Goal: Find specific page/section: Find specific page/section

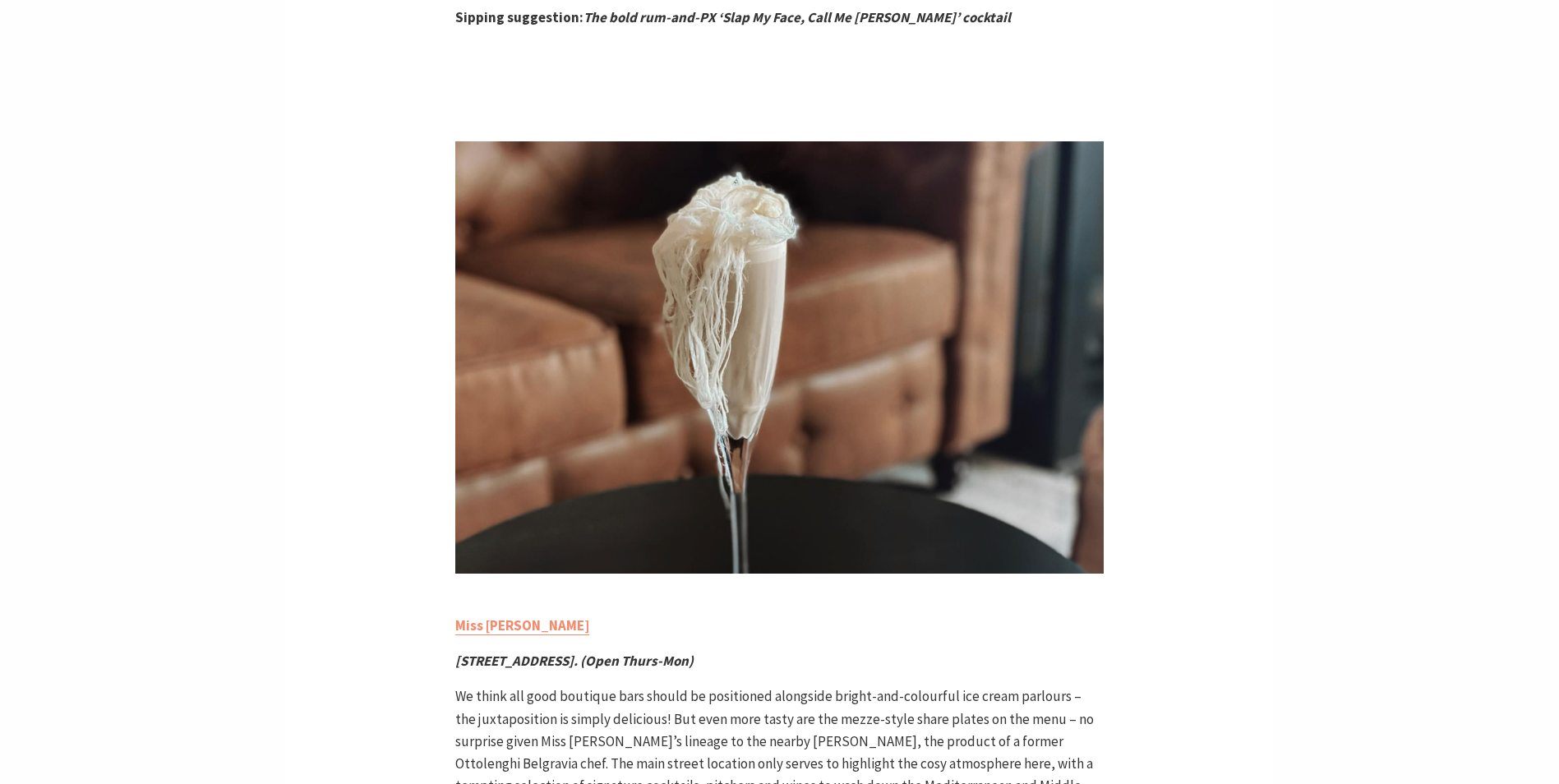
scroll to position [2548, 0]
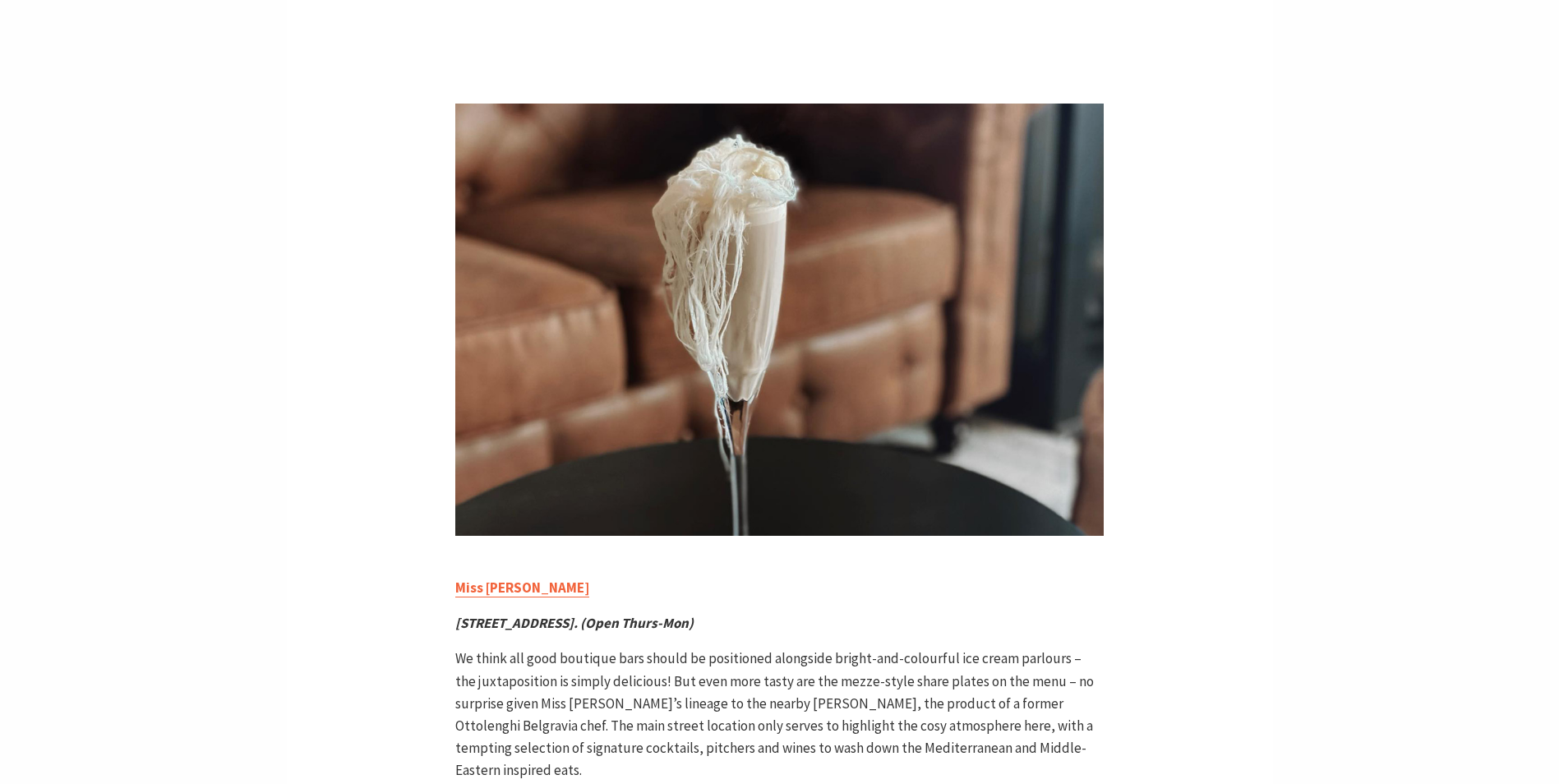
click at [471, 579] on b "Miss [PERSON_NAME]" at bounding box center [522, 588] width 134 height 18
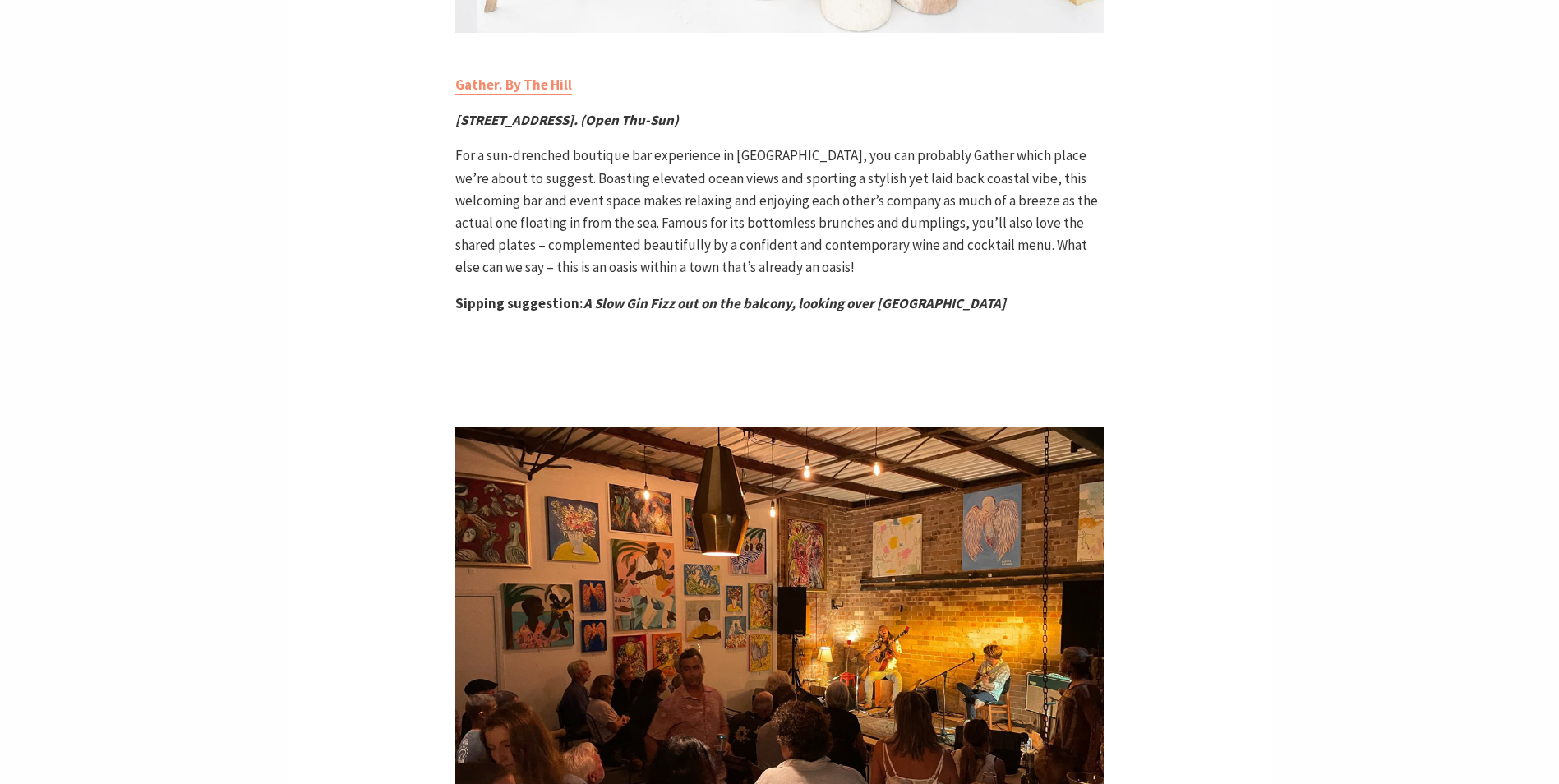
scroll to position [4767, 0]
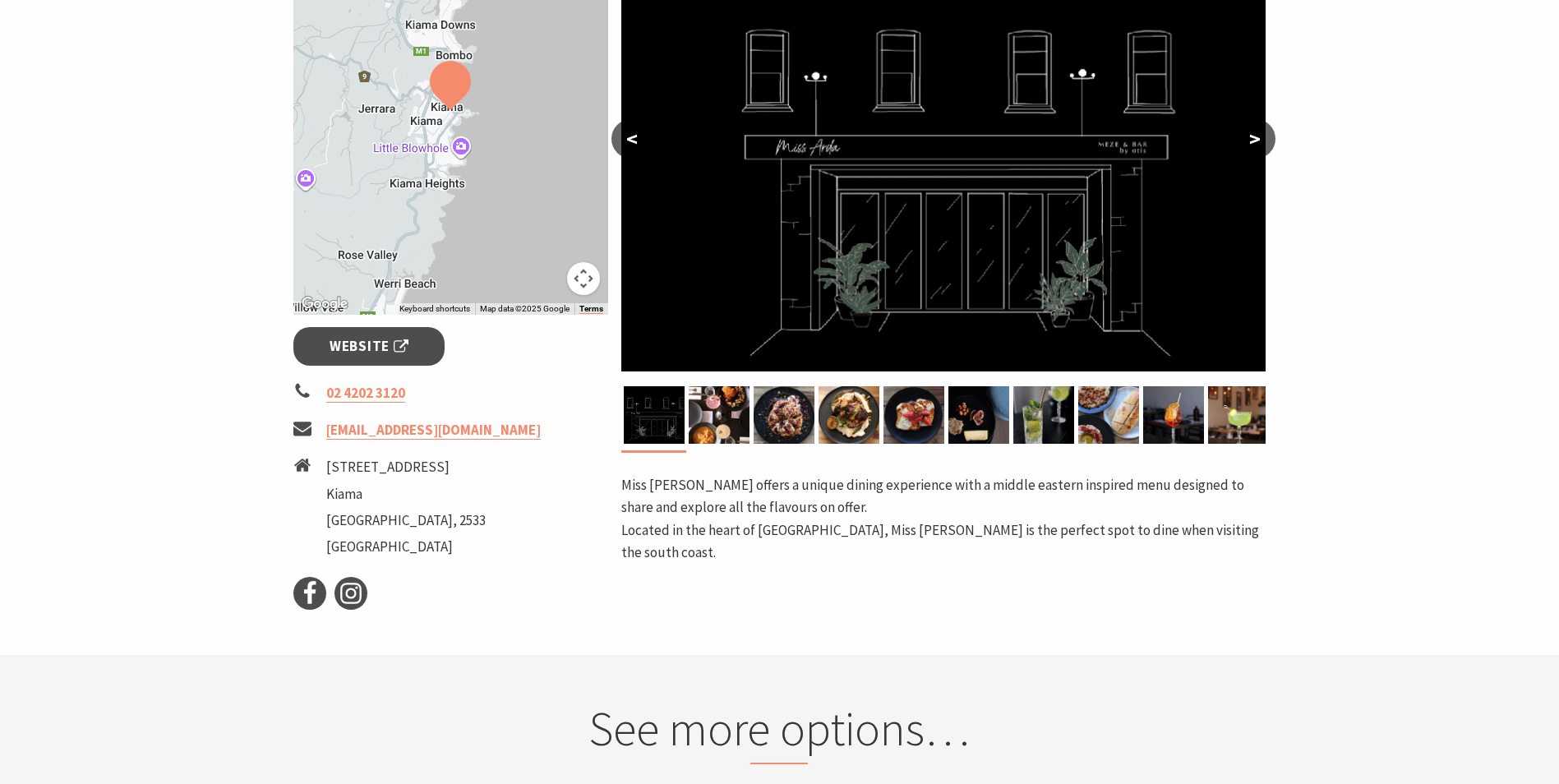
scroll to position [329, 0]
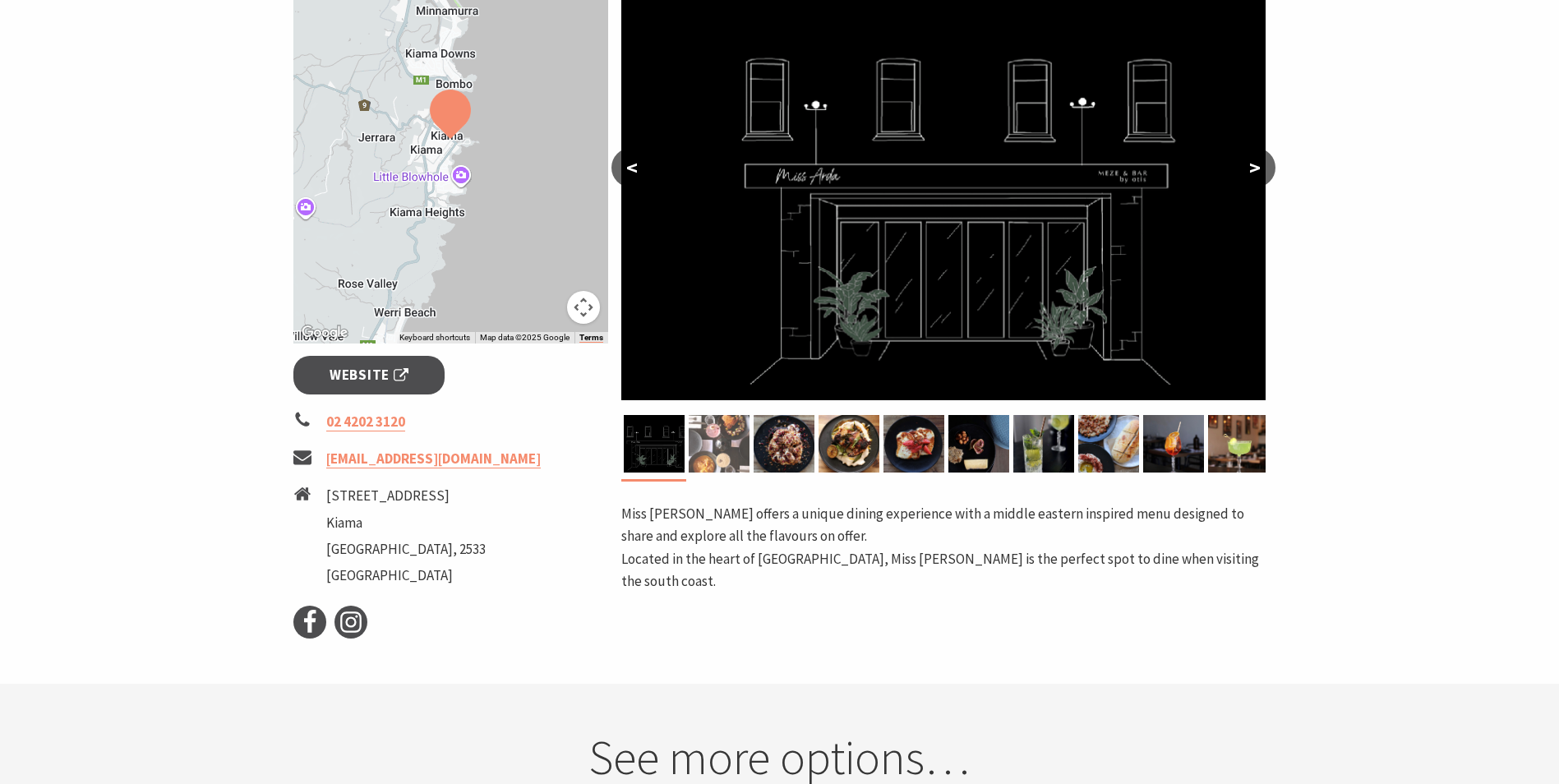
click at [726, 447] on img at bounding box center [719, 444] width 61 height 58
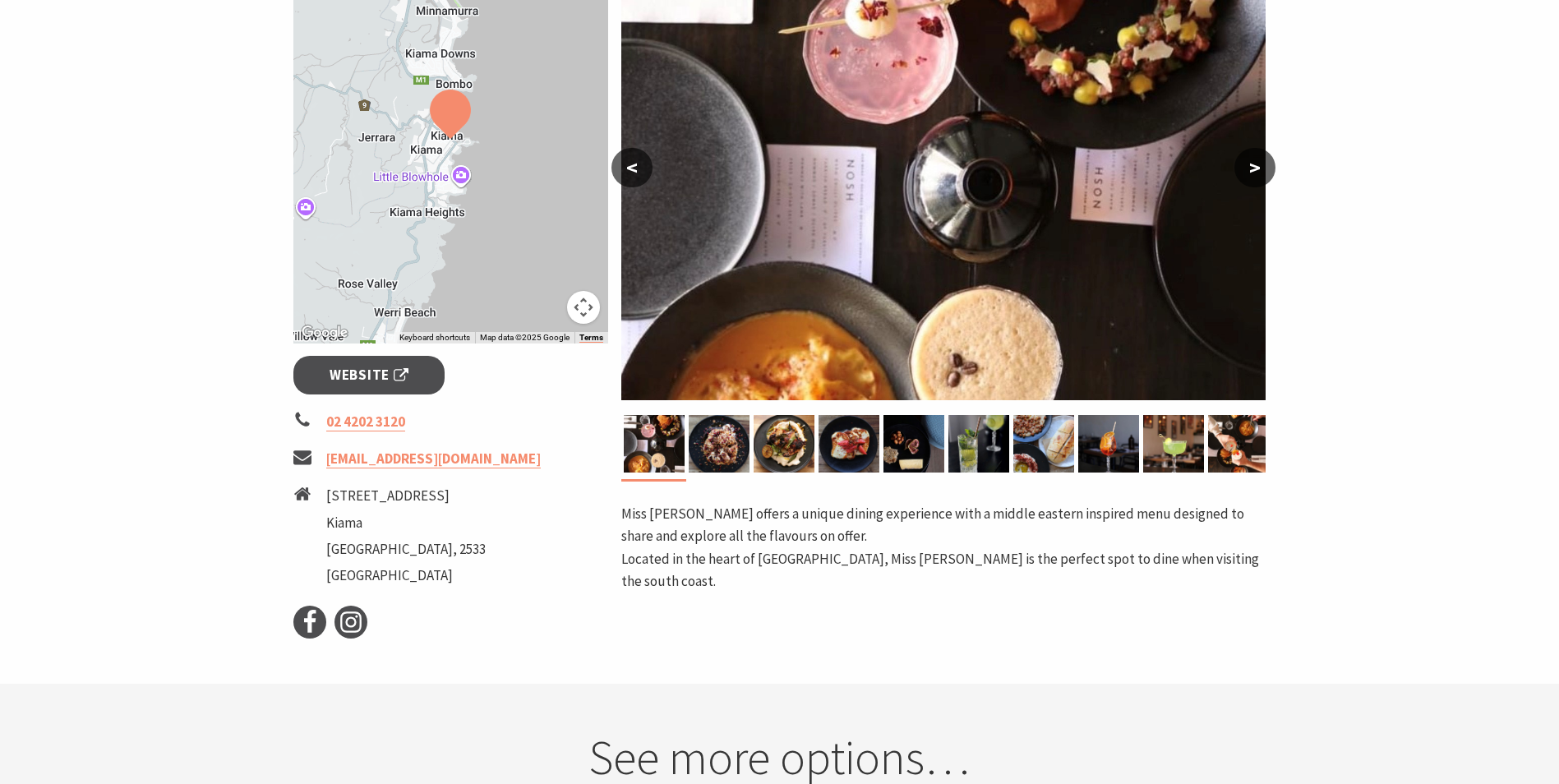
click at [1255, 160] on button ">" at bounding box center [1255, 168] width 41 height 40
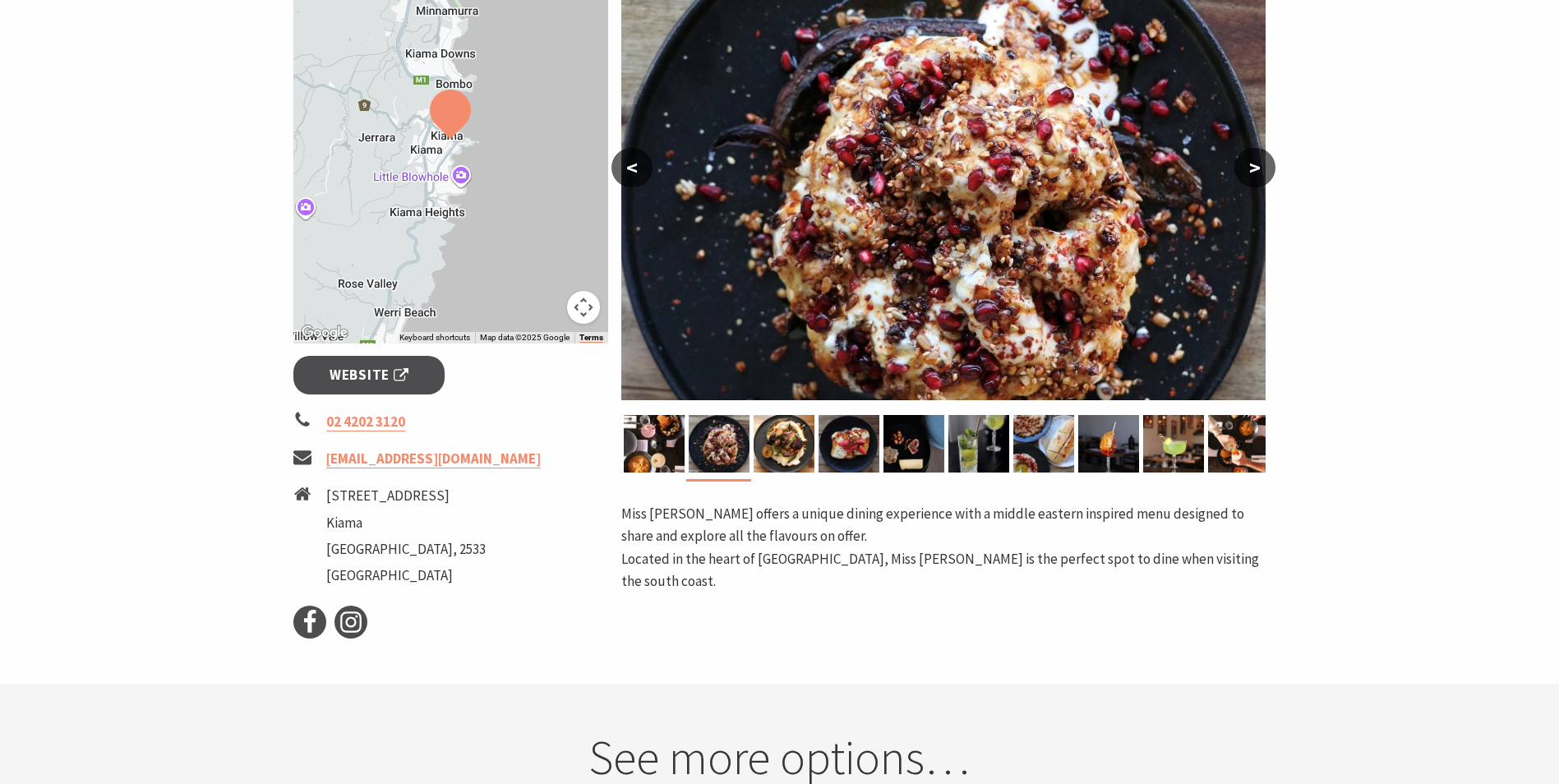
click at [1255, 160] on button ">" at bounding box center [1255, 168] width 41 height 40
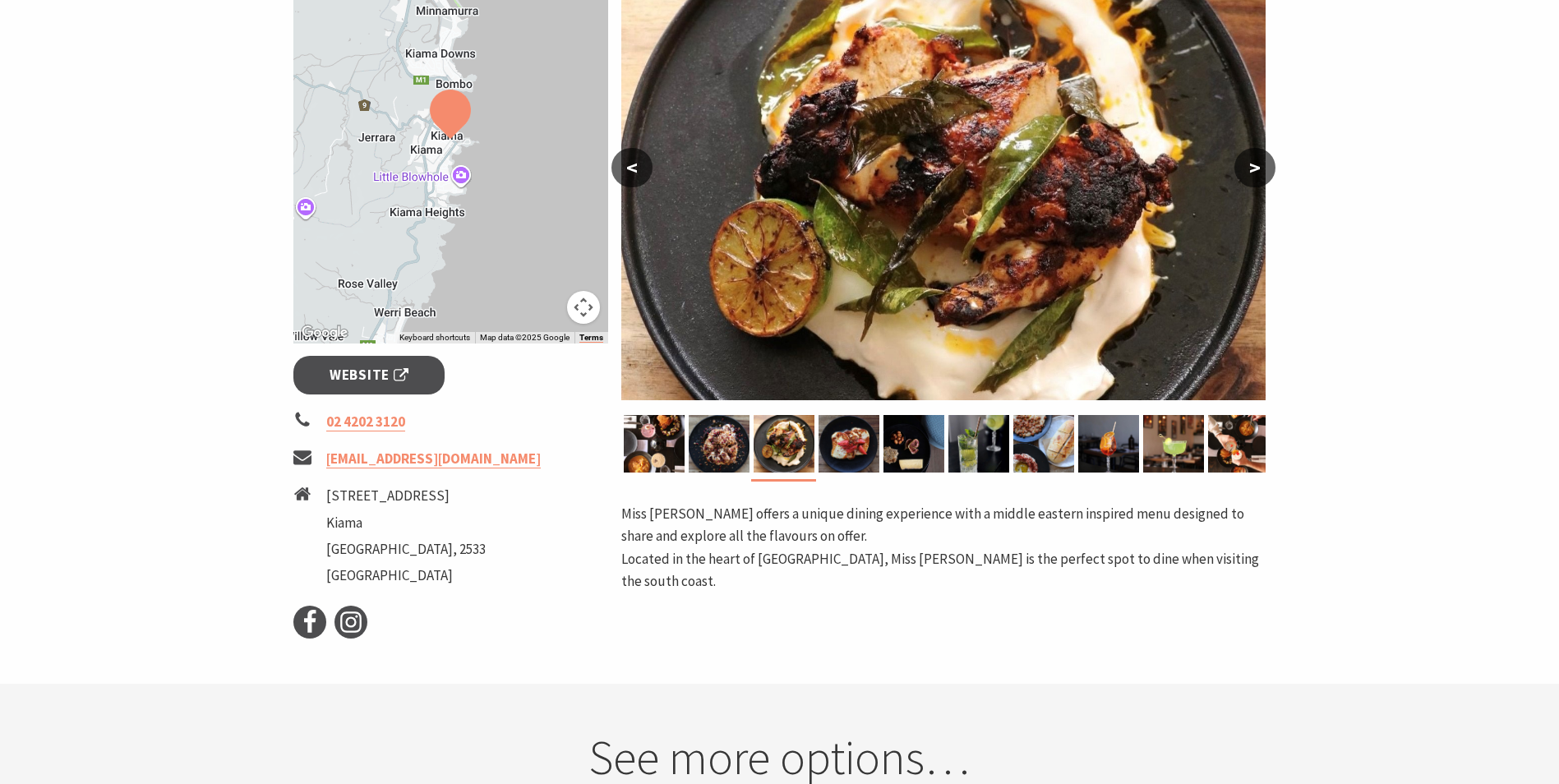
click at [1255, 160] on button ">" at bounding box center [1255, 168] width 41 height 40
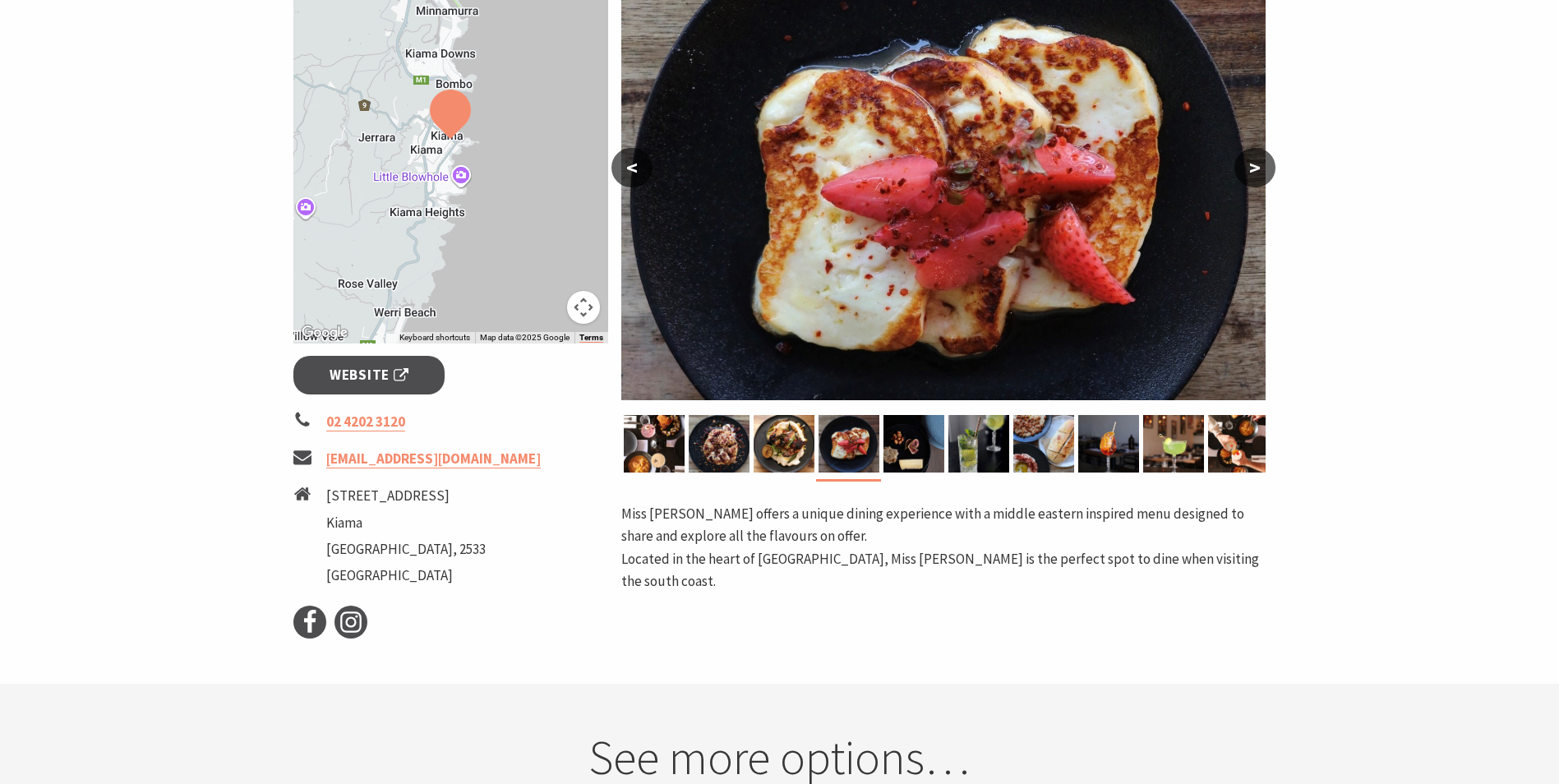
click at [1255, 160] on button ">" at bounding box center [1255, 168] width 41 height 40
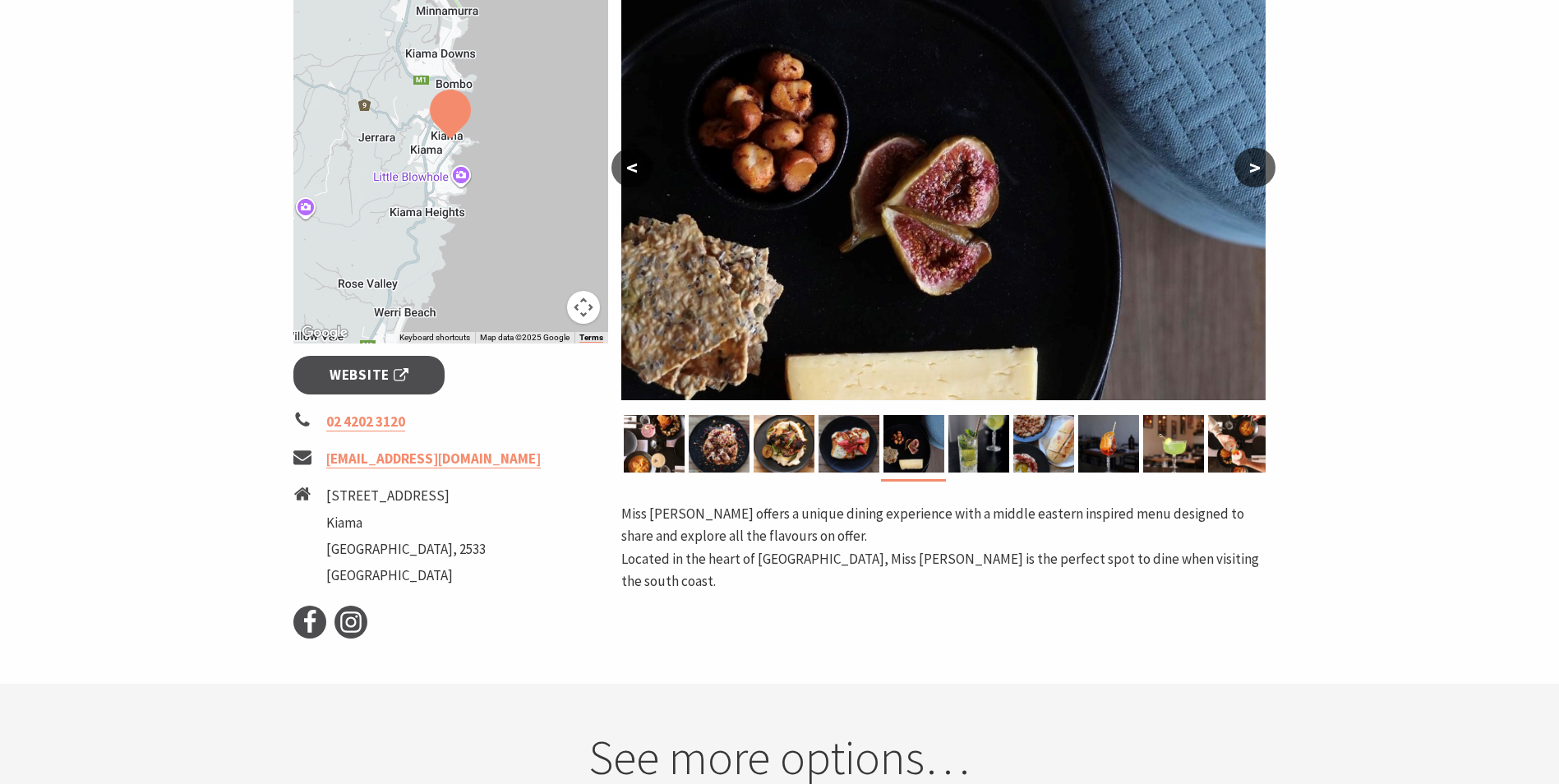
click at [1255, 160] on button ">" at bounding box center [1255, 168] width 41 height 40
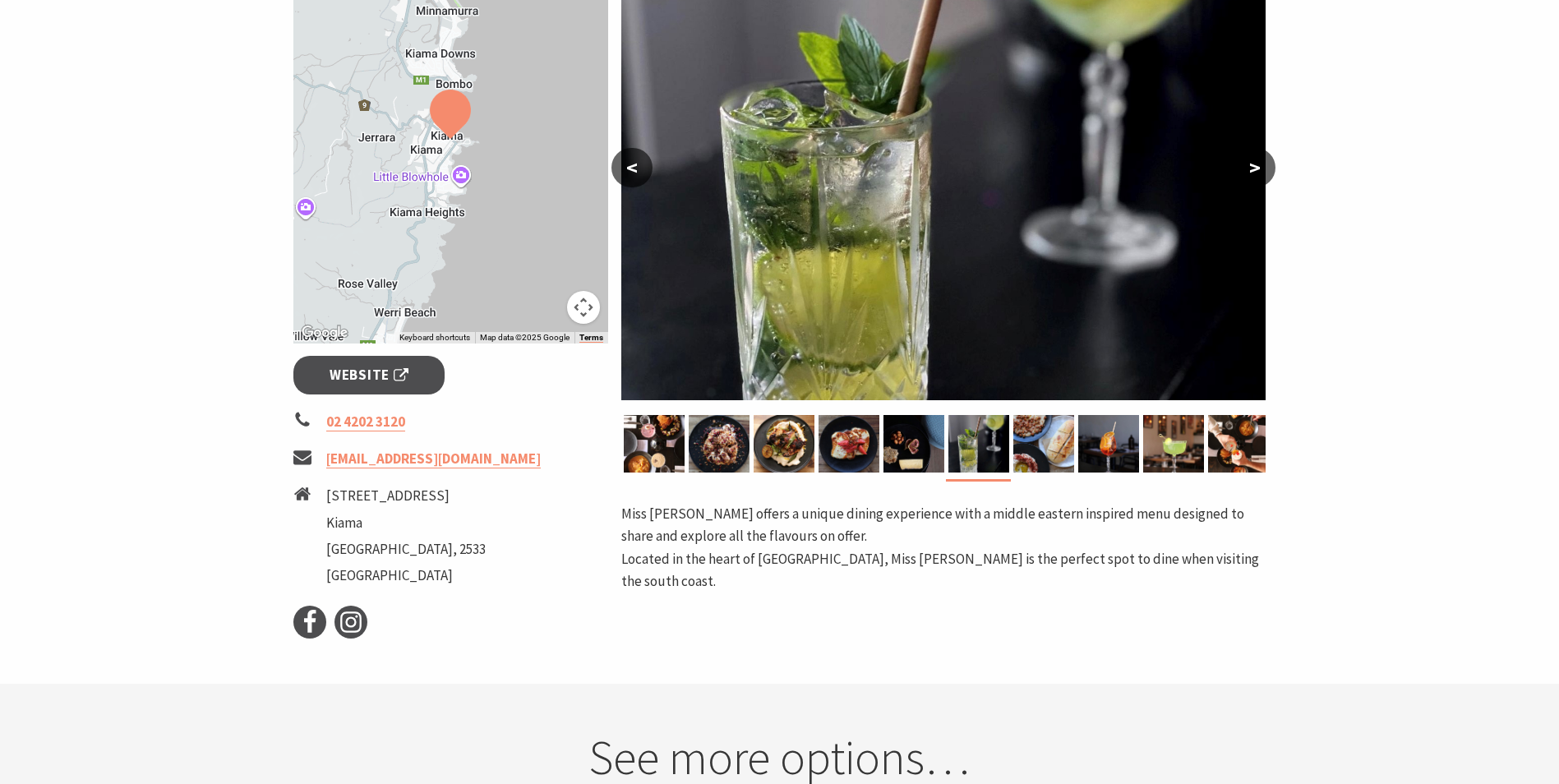
click at [1255, 160] on button ">" at bounding box center [1255, 168] width 41 height 40
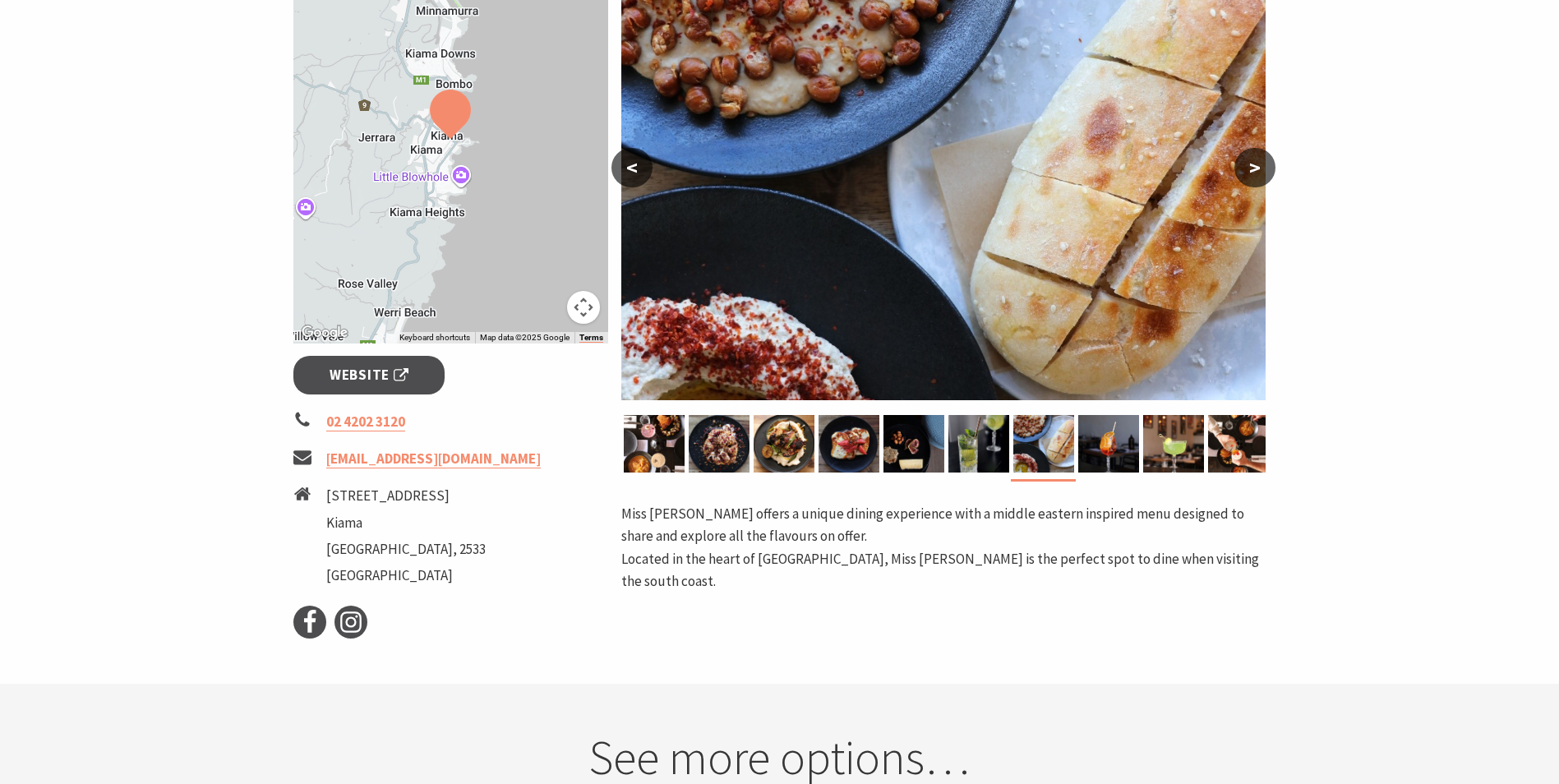
click at [1252, 166] on button ">" at bounding box center [1255, 168] width 41 height 40
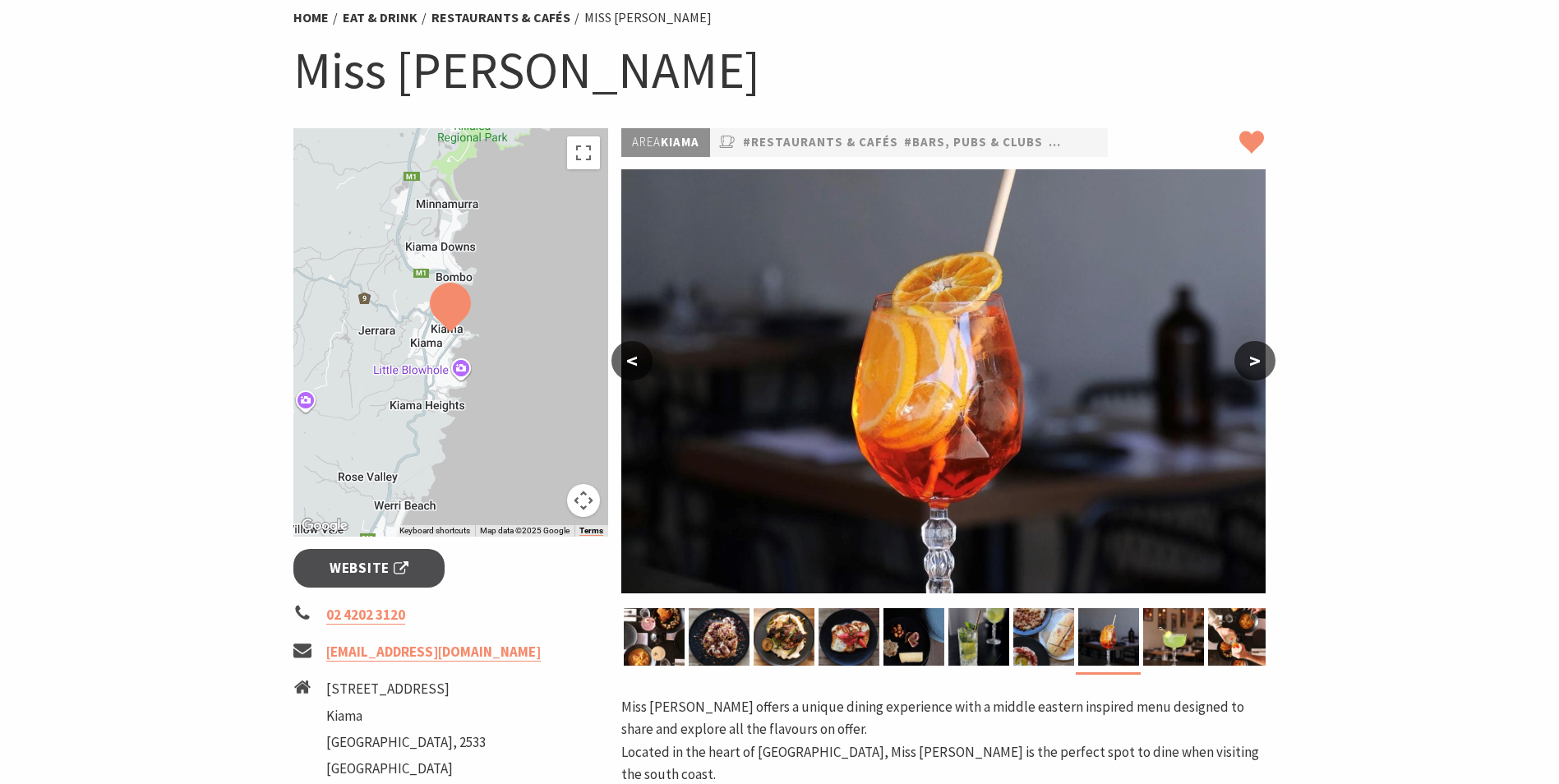
scroll to position [165, 0]
